Goal: Transaction & Acquisition: Purchase product/service

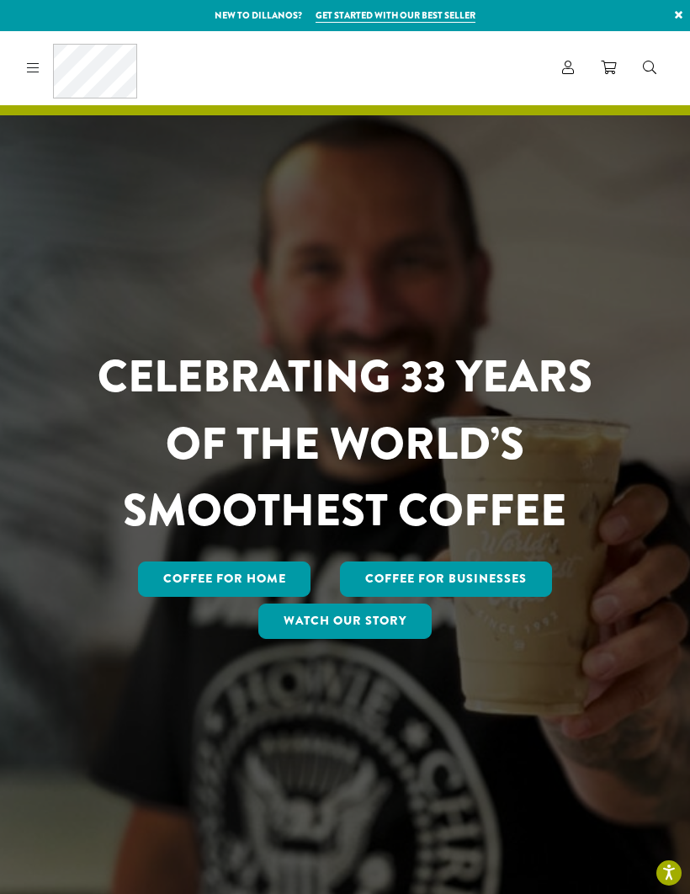
click at [29, 64] on icon at bounding box center [33, 67] width 13 height 13
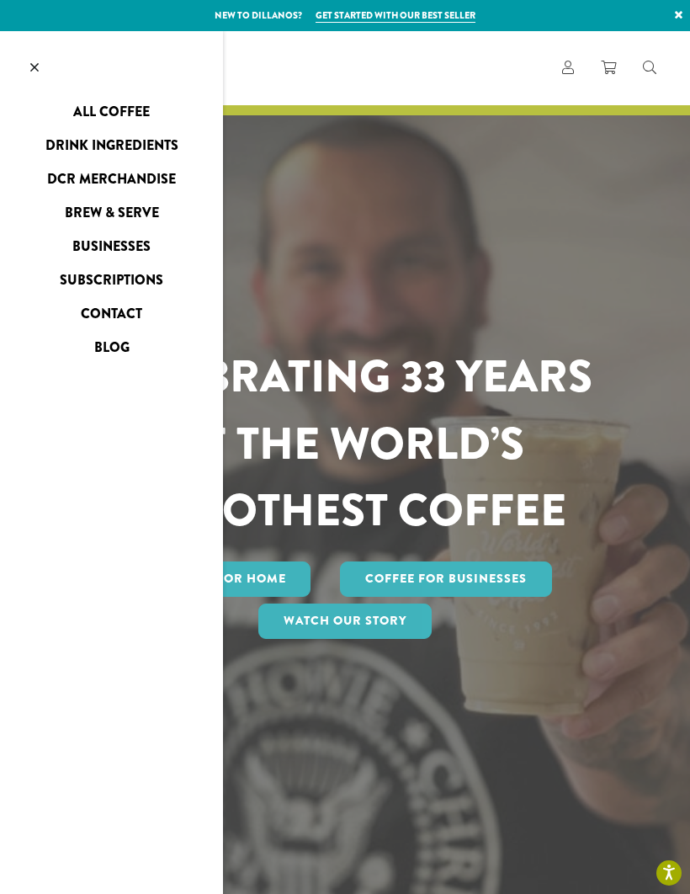
click at [162, 145] on link "Drink Ingredients" at bounding box center [111, 145] width 223 height 27
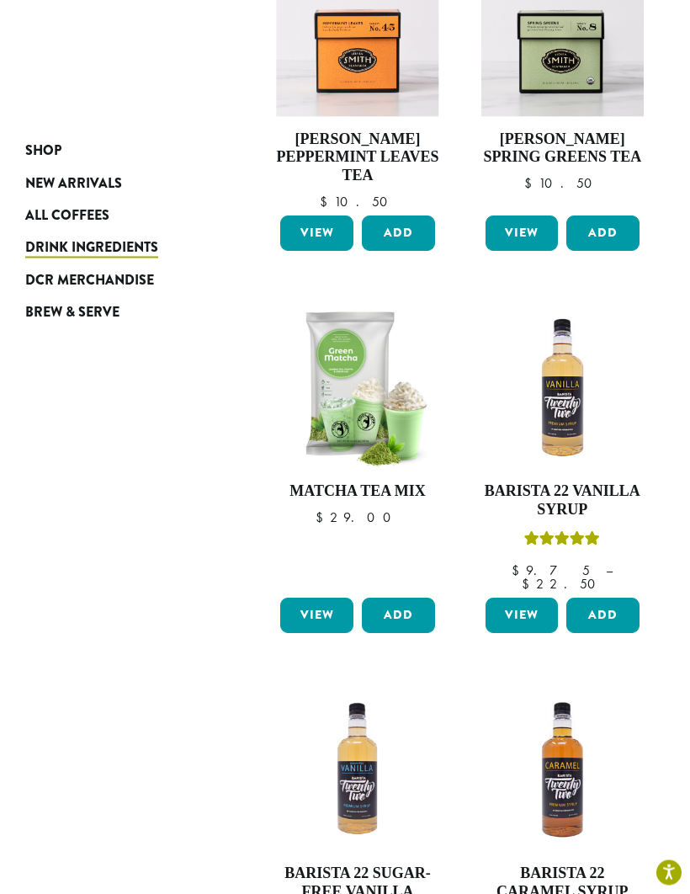
scroll to position [1090, 0]
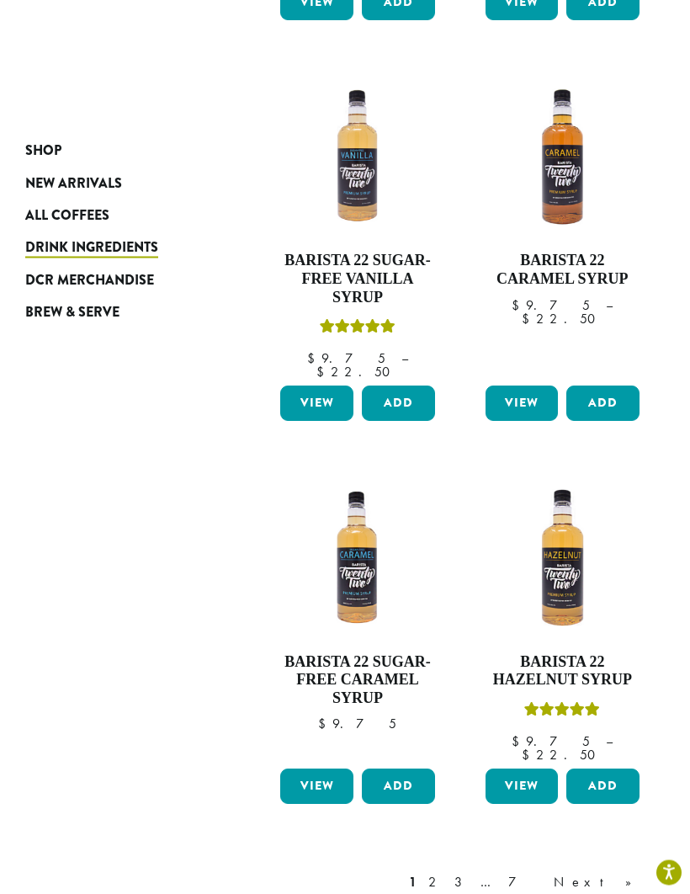
click at [446, 873] on link "2" at bounding box center [435, 883] width 21 height 20
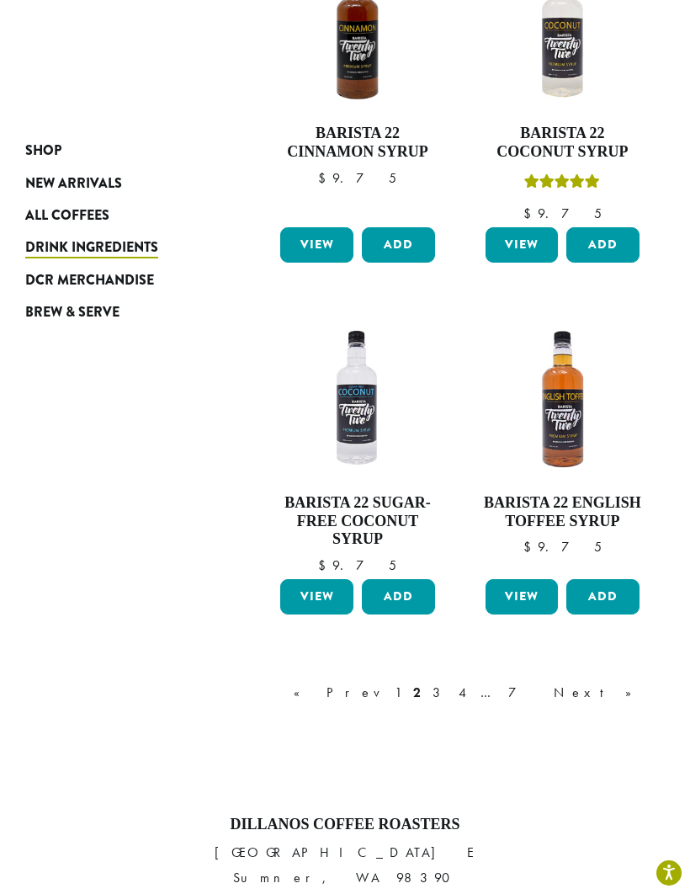
scroll to position [1807, 0]
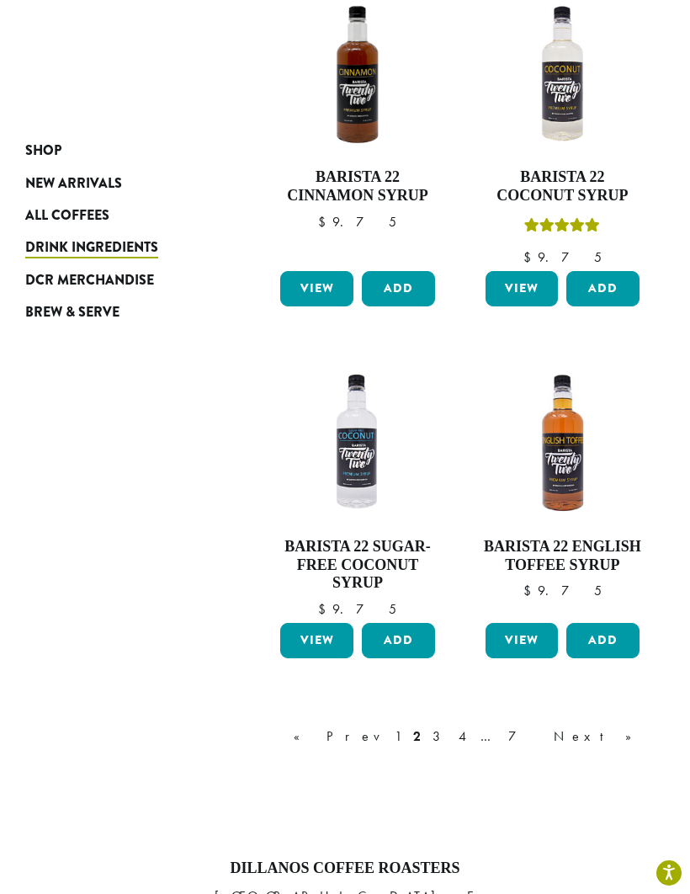
click at [450, 727] on link "3" at bounding box center [439, 737] width 21 height 20
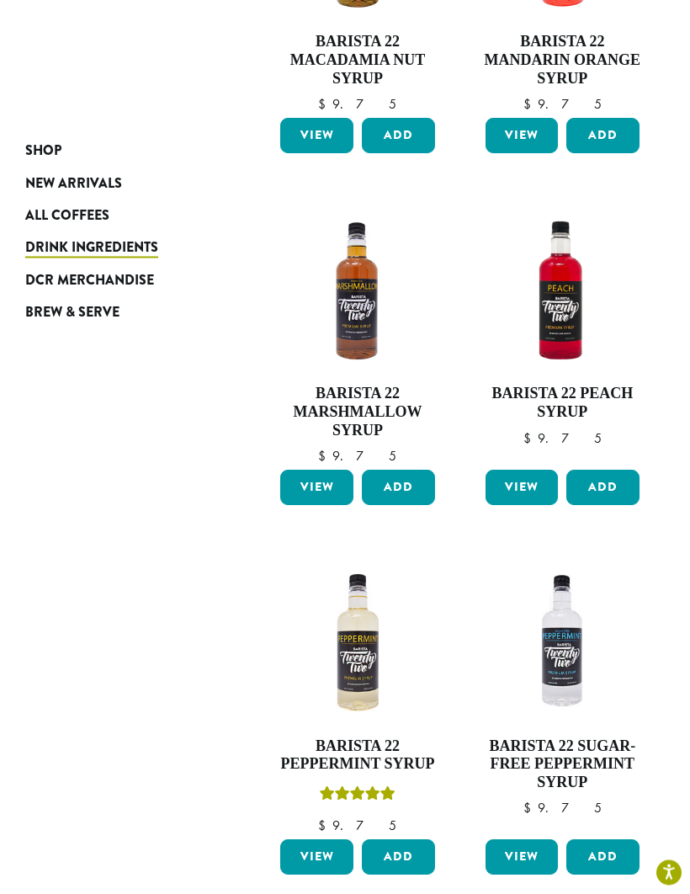
scroll to position [1559, 0]
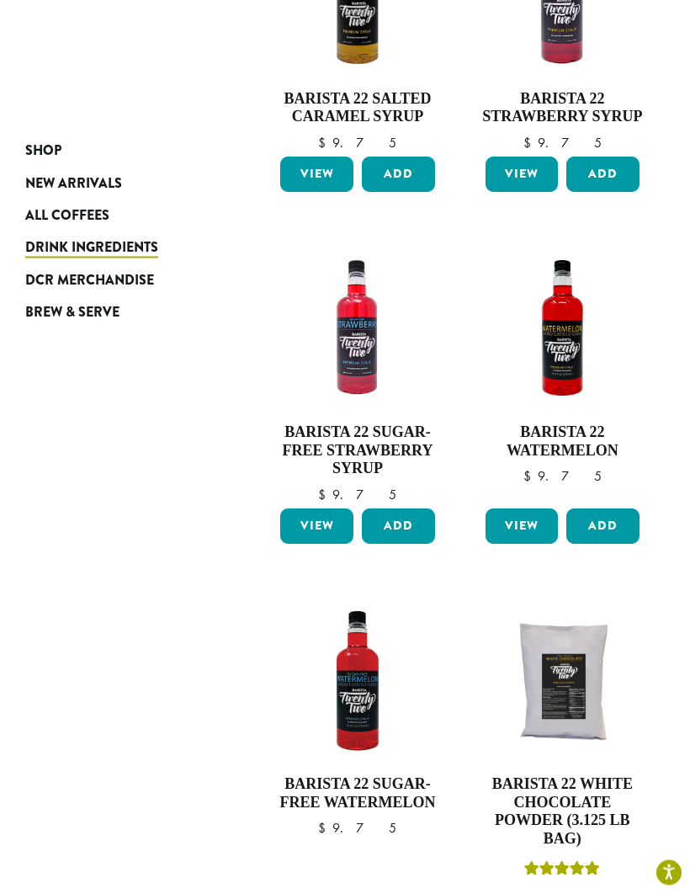
scroll to position [1139, 0]
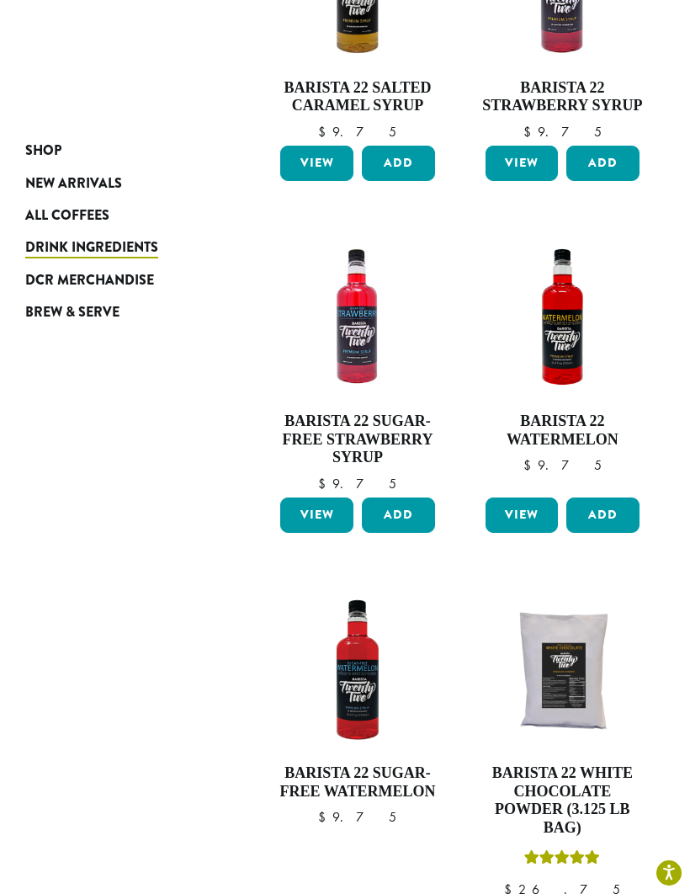
click at [572, 764] on h4 "Barista 22 White Chocolate Powder (3.125 lb bag)" at bounding box center [563, 800] width 162 height 72
